Goal: Task Accomplishment & Management: Complete application form

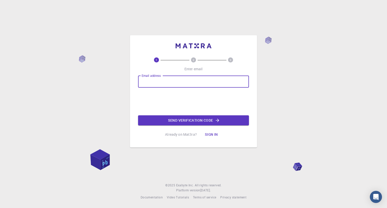
click at [199, 81] on input "Email address" at bounding box center [193, 82] width 111 height 12
type input "[EMAIL_ADDRESS][DOMAIN_NAME]"
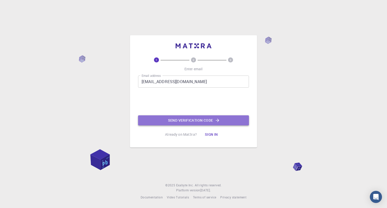
click at [180, 119] on button "Send verification code" at bounding box center [193, 120] width 111 height 10
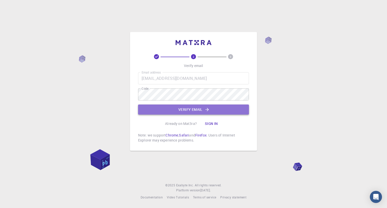
click at [209, 113] on button "Verify email" at bounding box center [193, 110] width 111 height 10
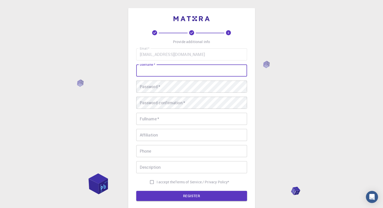
click at [196, 74] on input "username   *" at bounding box center [191, 71] width 111 height 12
type input "maryyyyyy"
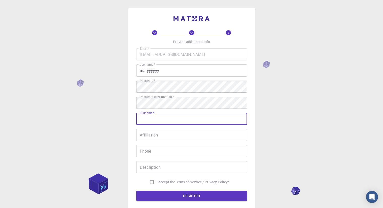
click at [182, 116] on input "Fullname   *" at bounding box center [191, 119] width 111 height 12
type input "[PERSON_NAME] [PERSON_NAME] mernado"
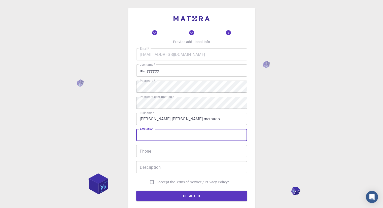
click at [164, 139] on input "Affiliation" at bounding box center [191, 135] width 111 height 12
type input "student"
click at [162, 148] on input "Phone" at bounding box center [191, 151] width 111 height 12
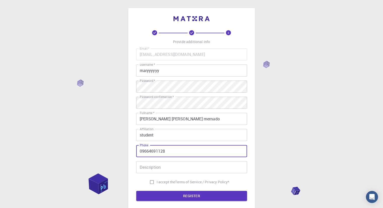
type input "09664691128"
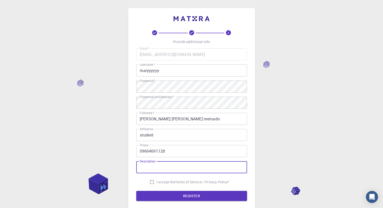
click at [160, 170] on input "Description" at bounding box center [191, 167] width 111 height 12
type input "uhm yea"
click at [149, 181] on input "I accept the Terms of Service / Privacy Policy *" at bounding box center [152, 182] width 10 height 10
checkbox input "true"
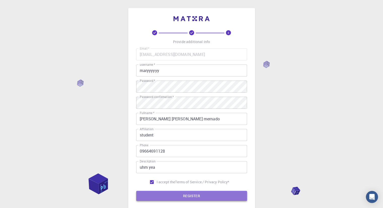
click at [163, 197] on button "REGISTER" at bounding box center [191, 196] width 111 height 10
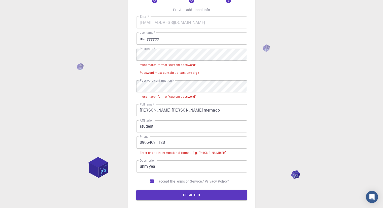
scroll to position [33, 0]
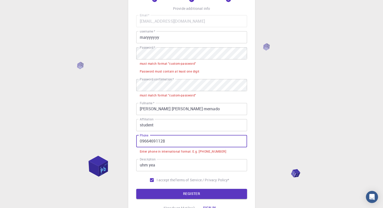
click at [181, 138] on input "09664691128" at bounding box center [191, 141] width 111 height 12
drag, startPoint x: 144, startPoint y: 141, endPoint x: 134, endPoint y: 142, distance: 9.8
click at [134, 142] on div "3 Provide additional info Email   * [EMAIL_ADDRESS][DOMAIN_NAME] Email   * user…" at bounding box center [191, 98] width 127 height 247
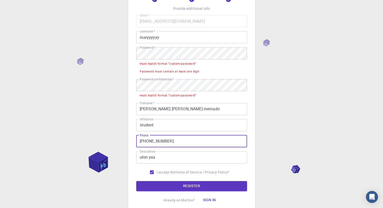
click at [136, 181] on button "REGISTER" at bounding box center [191, 186] width 111 height 10
type input "[PHONE_NUMBER]"
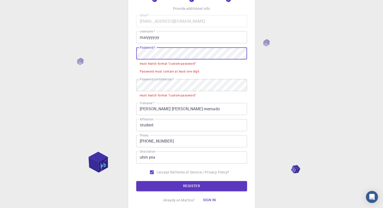
click at [124, 55] on div "3 Provide additional info Email   * [EMAIL_ADDRESS][DOMAIN_NAME] Email   * user…" at bounding box center [191, 107] width 383 height 280
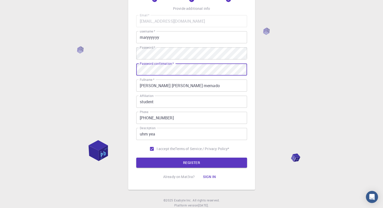
click at [136, 158] on button "REGISTER" at bounding box center [191, 163] width 111 height 10
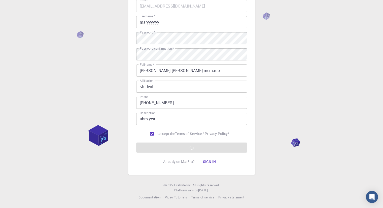
scroll to position [0, 0]
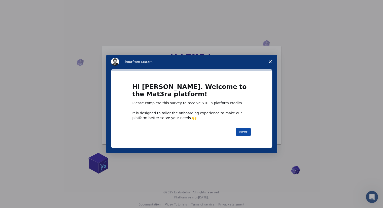
click at [241, 135] on button "Next" at bounding box center [243, 132] width 15 height 9
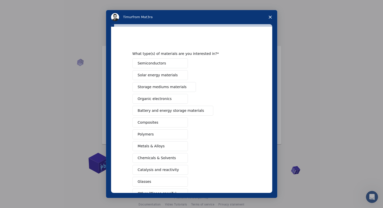
scroll to position [34, 0]
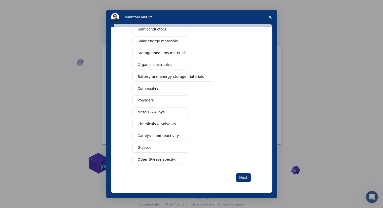
click at [270, 16] on icon "Close survey" at bounding box center [270, 17] width 3 height 3
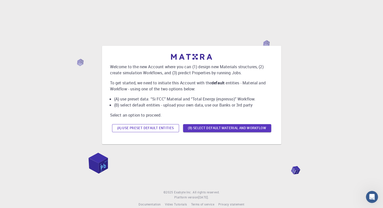
click at [169, 126] on button "(A) Use preset default entities" at bounding box center [145, 128] width 67 height 8
